Goal: Task Accomplishment & Management: Manage account settings

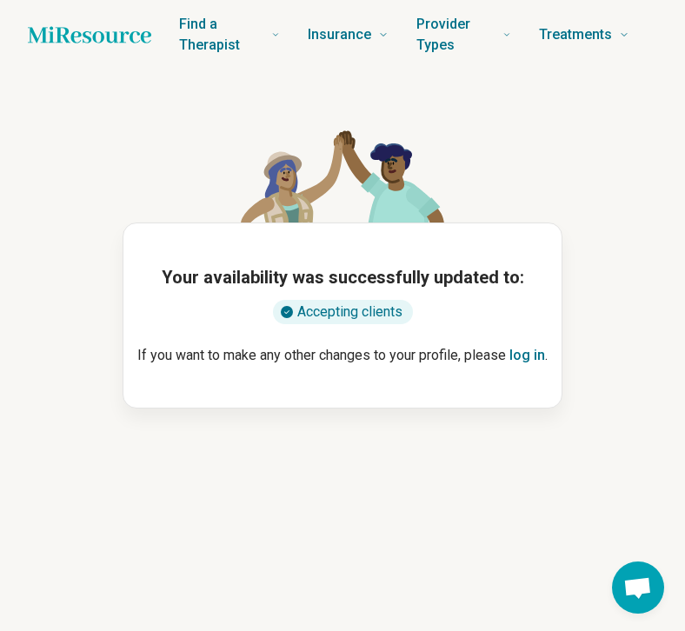
click at [52, 38] on icon "Home page" at bounding box center [89, 34] width 123 height 17
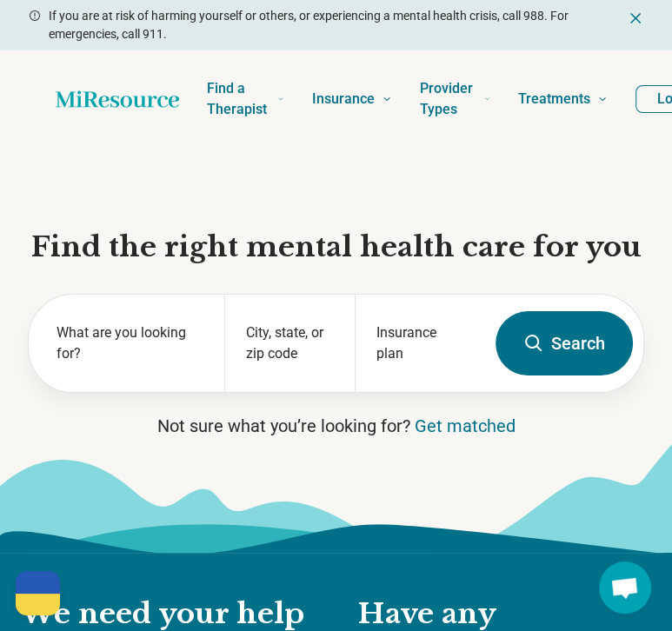
click at [640, 111] on button "Log In" at bounding box center [676, 99] width 83 height 28
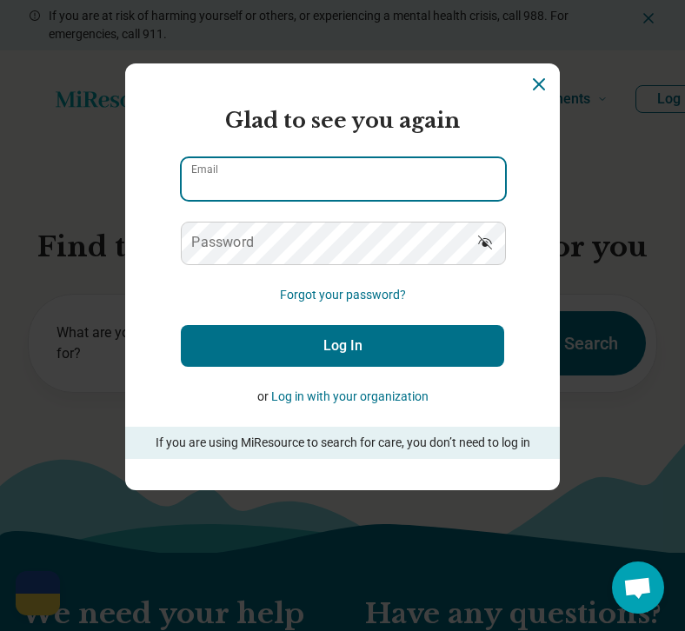
click at [253, 185] on input "Email" at bounding box center [343, 179] width 323 height 42
type input "**********"
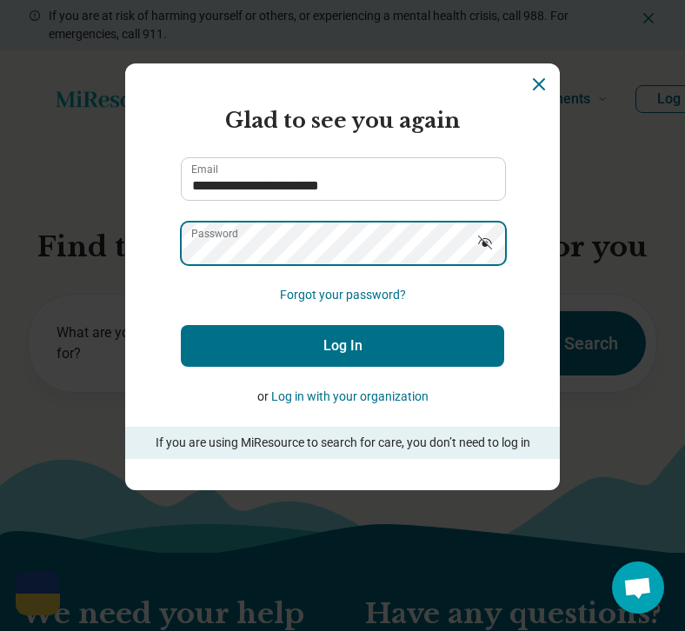
click at [181, 325] on button "Log In" at bounding box center [342, 346] width 323 height 42
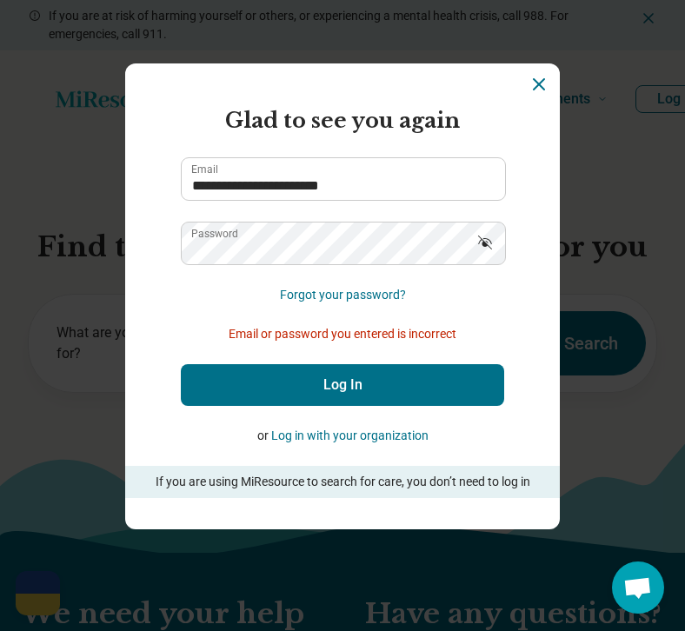
click at [481, 239] on icon "Show password" at bounding box center [484, 242] width 17 height 17
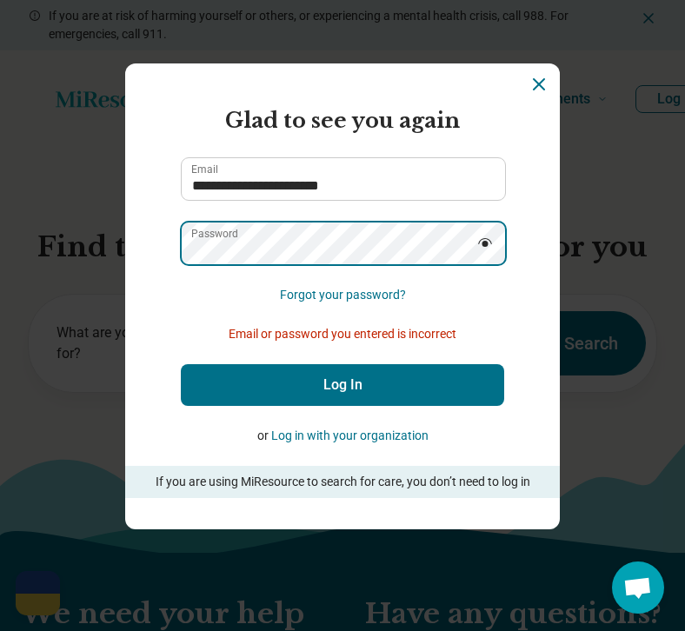
click at [181, 364] on button "Log In" at bounding box center [342, 385] width 323 height 42
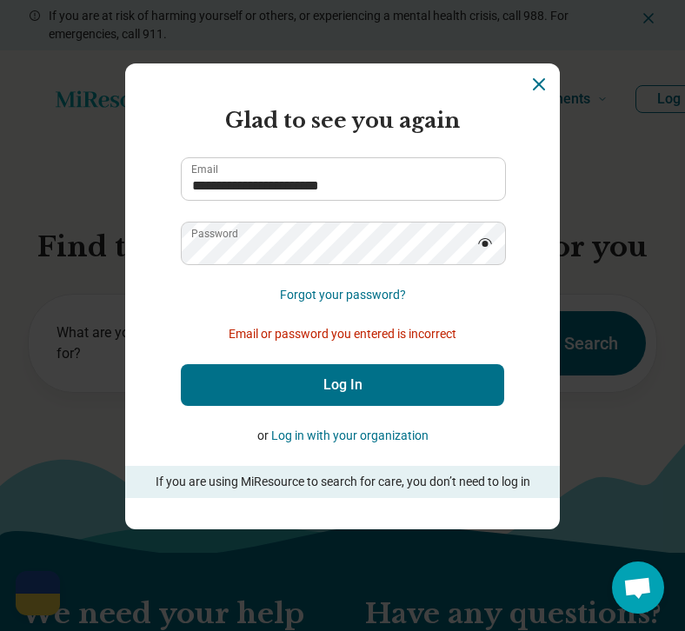
click at [299, 391] on button "Log In" at bounding box center [342, 385] width 323 height 42
click at [326, 380] on button "Log In" at bounding box center [342, 385] width 323 height 42
click at [322, 294] on button "Forgot your password?" at bounding box center [343, 295] width 126 height 18
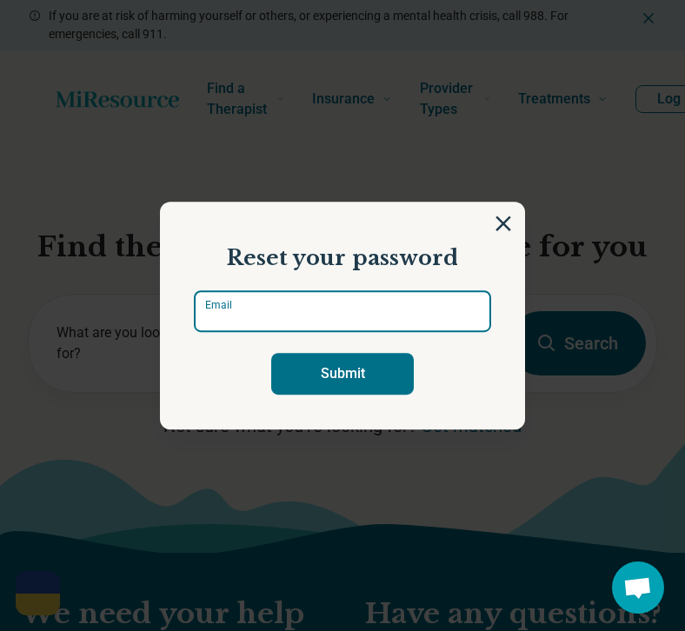
click at [278, 305] on input "Email" at bounding box center [342, 311] width 297 height 42
type input "**********"
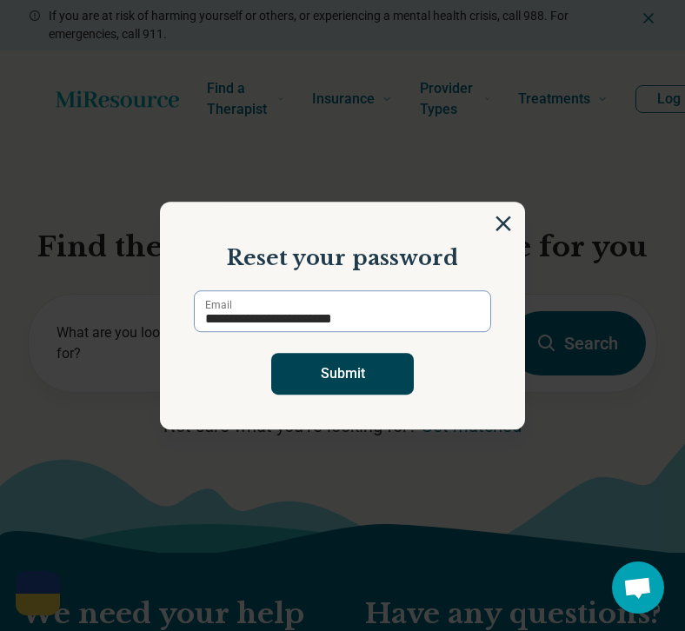
click at [343, 376] on button "Submit" at bounding box center [342, 374] width 143 height 42
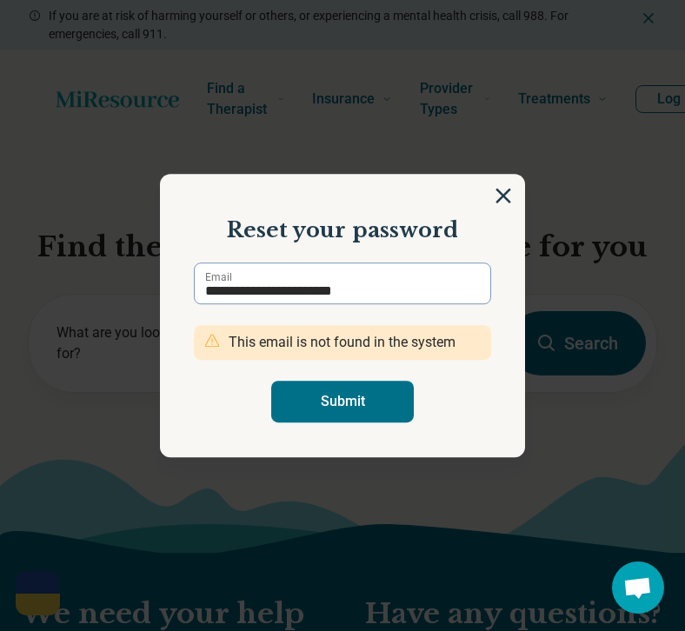
click at [494, 205] on section "**********" at bounding box center [342, 315] width 365 height 283
click at [495, 194] on img at bounding box center [503, 195] width 19 height 19
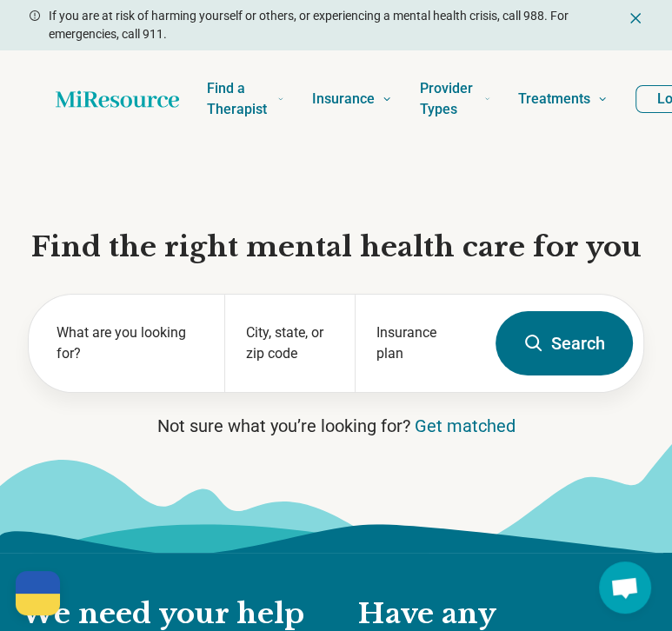
click at [660, 98] on button "Log In" at bounding box center [676, 99] width 83 height 28
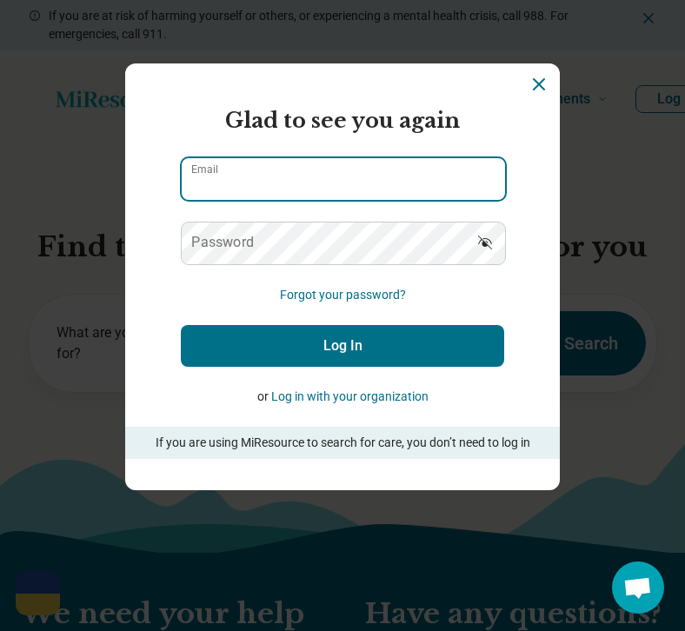
click at [302, 174] on input "Email" at bounding box center [343, 179] width 323 height 42
type input "**********"
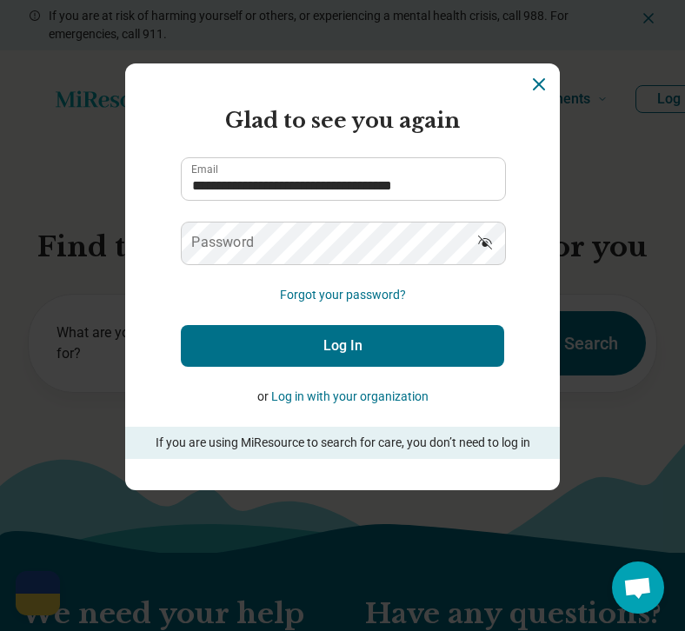
click at [240, 243] on label "Password" at bounding box center [222, 243] width 63 height 14
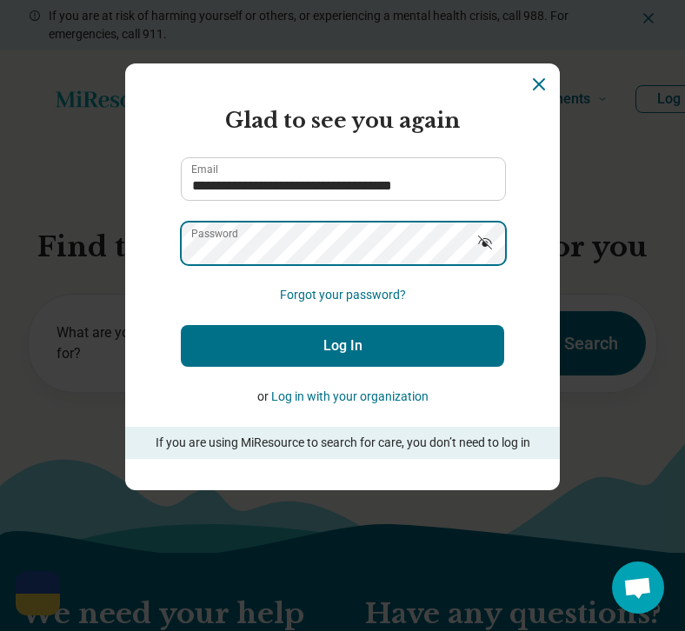
click at [181, 325] on button "Log In" at bounding box center [342, 346] width 323 height 42
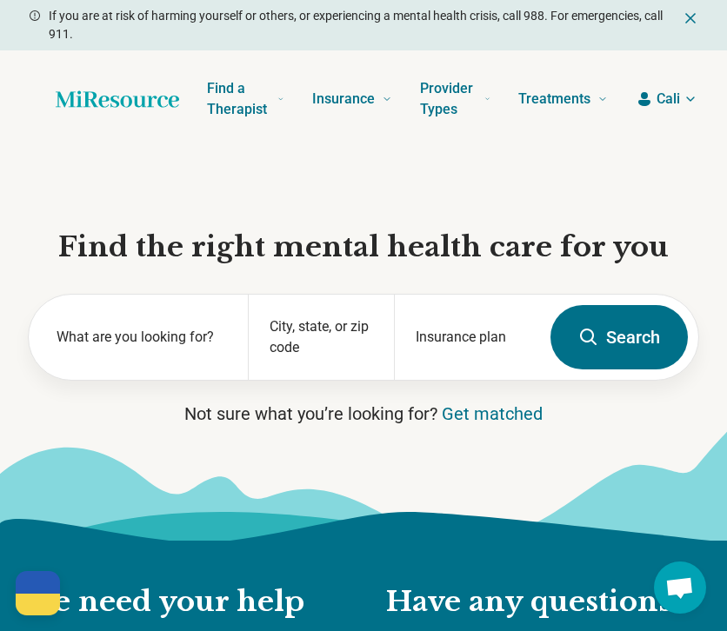
click at [684, 99] on icon "button" at bounding box center [690, 99] width 14 height 14
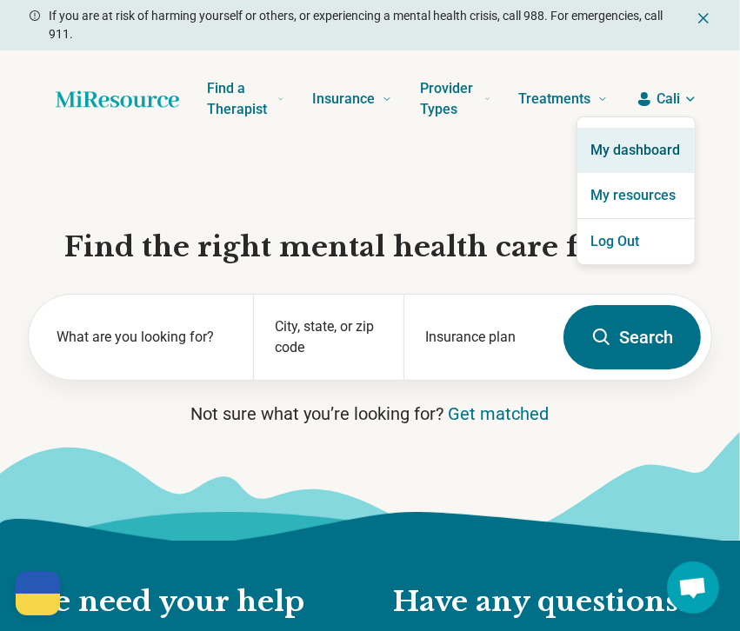
click at [638, 149] on link "My dashboard" at bounding box center [635, 150] width 117 height 45
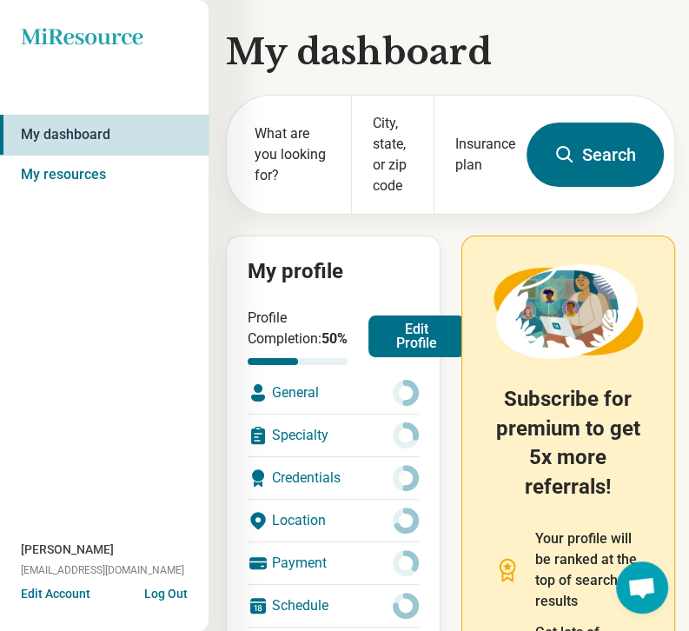
click at [212, 226] on div "My dashboard What are you looking for? City, state, or zip code Insurance plan …" at bounding box center [337, 505] width 675 height 1010
click at [80, 178] on link "My resources" at bounding box center [104, 175] width 209 height 40
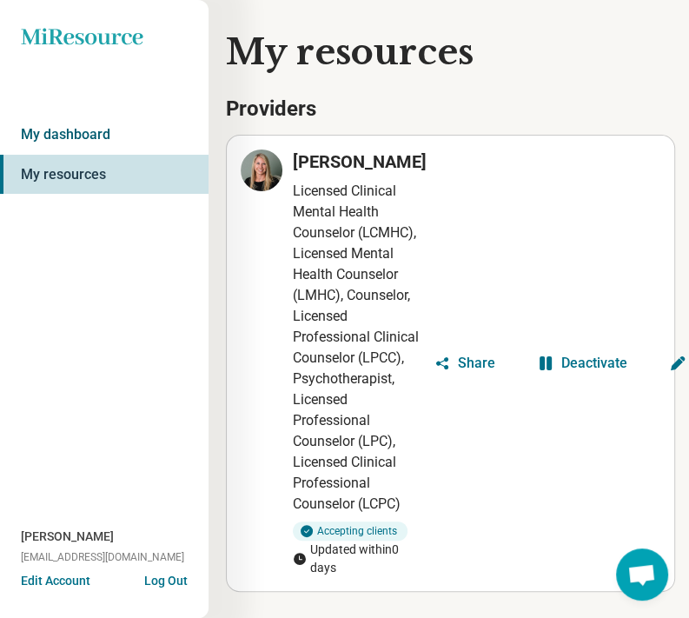
click at [69, 133] on link "My dashboard" at bounding box center [104, 135] width 209 height 40
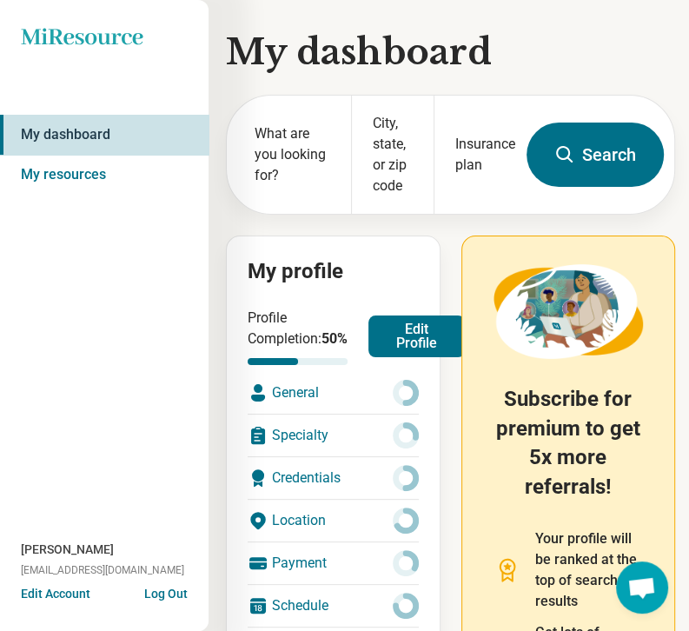
click at [301, 411] on div "General" at bounding box center [333, 393] width 171 height 42
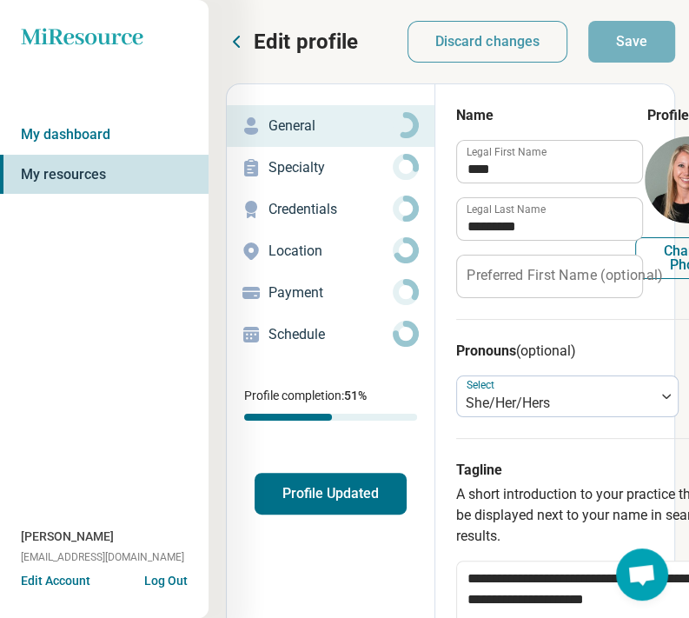
click at [236, 43] on icon at bounding box center [236, 41] width 21 height 21
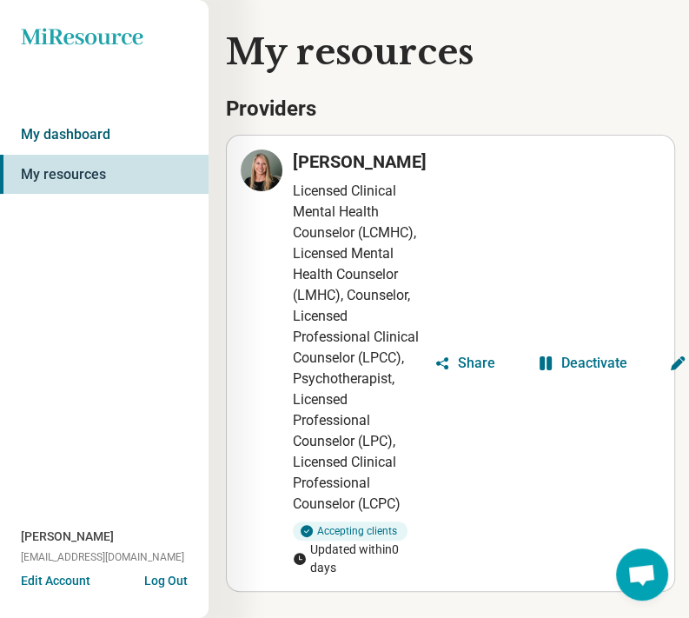
click at [80, 130] on link "My dashboard" at bounding box center [104, 135] width 209 height 40
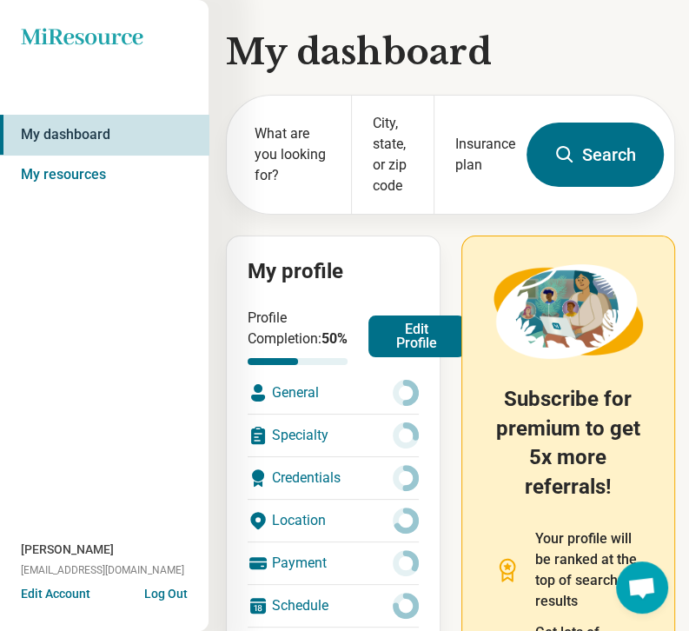
click at [218, 289] on div "My dashboard What are you looking for? City, state, or zip code Insurance plan …" at bounding box center [337, 505] width 675 height 1010
click at [230, 49] on h1 "My dashboard" at bounding box center [450, 52] width 449 height 49
